Goal: Task Accomplishment & Management: Complete application form

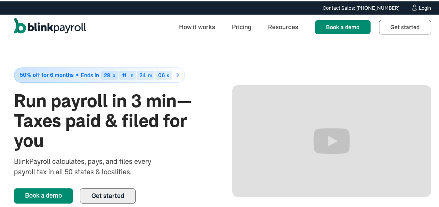
click at [115, 193] on span "Get started" at bounding box center [107, 194] width 33 height 8
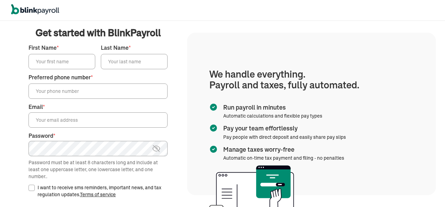
click at [55, 62] on input "First Name *" at bounding box center [61, 61] width 67 height 15
type input "[PERSON_NAME]"
type input "Samoilo"
click at [63, 93] on input "Preferred phone number *" at bounding box center [97, 90] width 139 height 15
type input "[PHONE_NUMBER]"
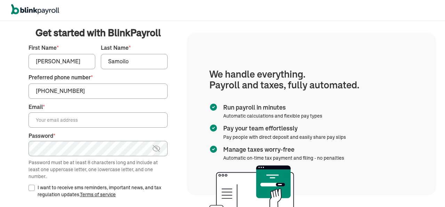
click at [73, 119] on input "Email *" at bounding box center [97, 119] width 139 height 15
type input "[EMAIL_ADDRESS][DOMAIN_NAME]"
click at [28, 188] on input "I want to receive sms reminders, important news, and tax regulation updates. Te…" at bounding box center [31, 188] width 6 height 6
checkbox input "true"
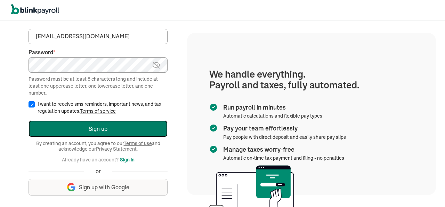
click at [97, 127] on button "Sign up" at bounding box center [97, 128] width 139 height 17
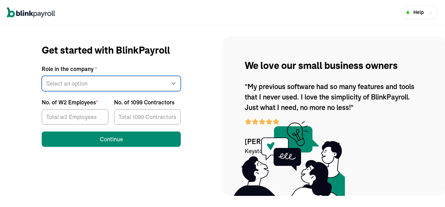
click at [42, 76] on select "Select an option Business owner HR CPA / Accountant Other" at bounding box center [111, 83] width 139 height 15
select select "owner"
click option "Business owner" at bounding box center [0, 0] width 0 height 0
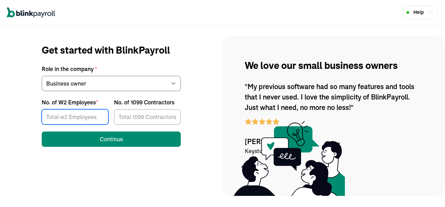
click at [73, 117] on input "No. of W2 Employees *" at bounding box center [75, 116] width 67 height 15
type input "11"
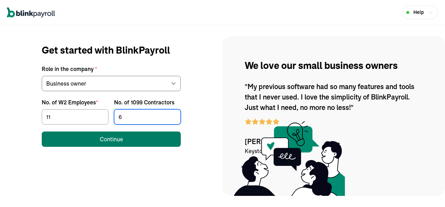
type input "6"
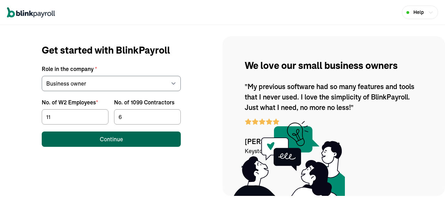
click at [115, 139] on div "Continue" at bounding box center [111, 139] width 23 height 8
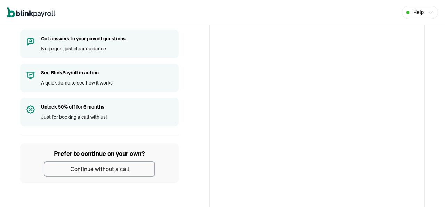
click at [213, 133] on div "Book a free call" at bounding box center [316, 127] width 215 height 309
click at [210, 131] on div "Book a free call" at bounding box center [316, 127] width 215 height 309
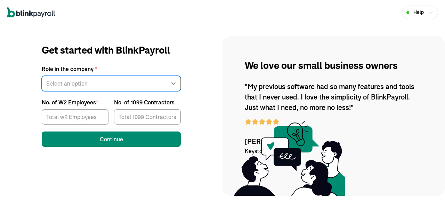
click at [42, 76] on select "Select an option Business owner HR CPA / Accountant Other" at bounding box center [111, 83] width 139 height 15
select select "owner"
click option "Business owner" at bounding box center [0, 0] width 0 height 0
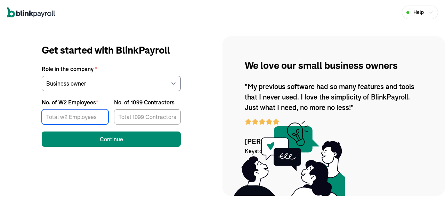
click at [73, 117] on input "No. of W2 Employees *" at bounding box center [75, 116] width 67 height 15
type input "11"
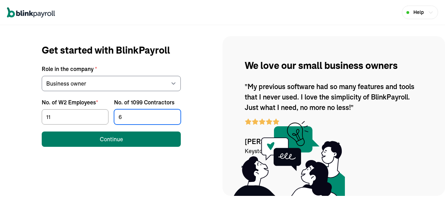
type input "6"
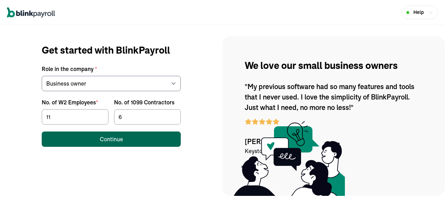
click at [115, 139] on div "Continue" at bounding box center [111, 139] width 23 height 8
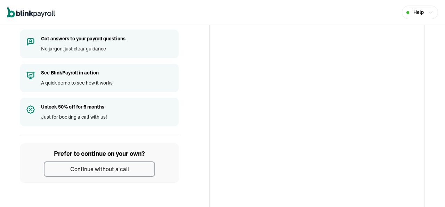
click at [213, 133] on div "Book a free call" at bounding box center [316, 127] width 215 height 309
click at [210, 131] on div "Book a free call" at bounding box center [316, 127] width 215 height 309
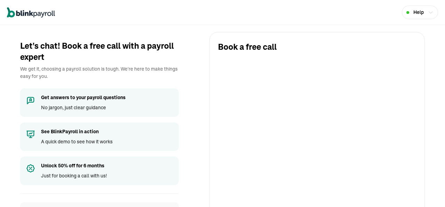
scroll to position [91, 0]
